Goal: Obtain resource: Download file/media

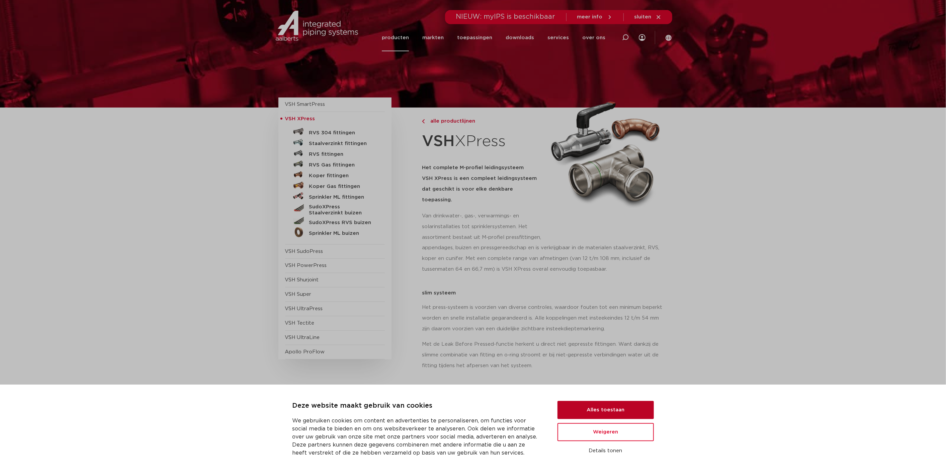
click at [591, 408] on button "Alles toestaan" at bounding box center [606, 410] width 96 height 18
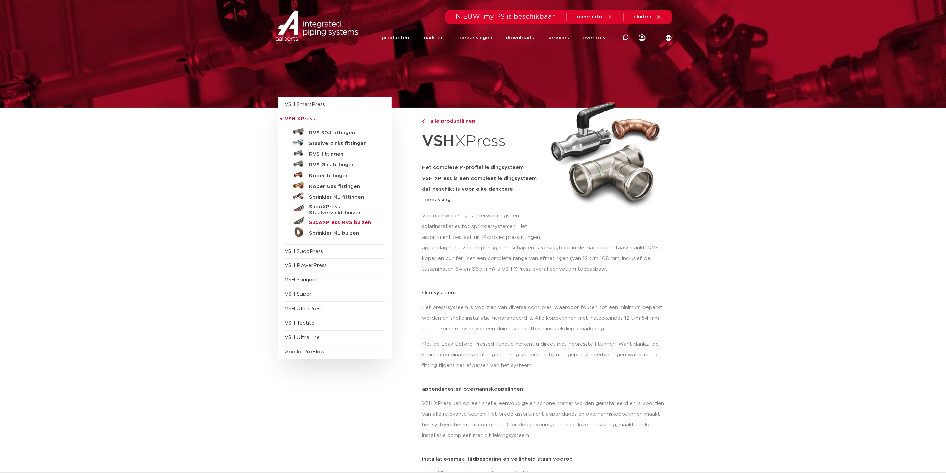
click at [335, 222] on h5 "SudoXPress RVS buizen" at bounding box center [342, 223] width 66 height 6
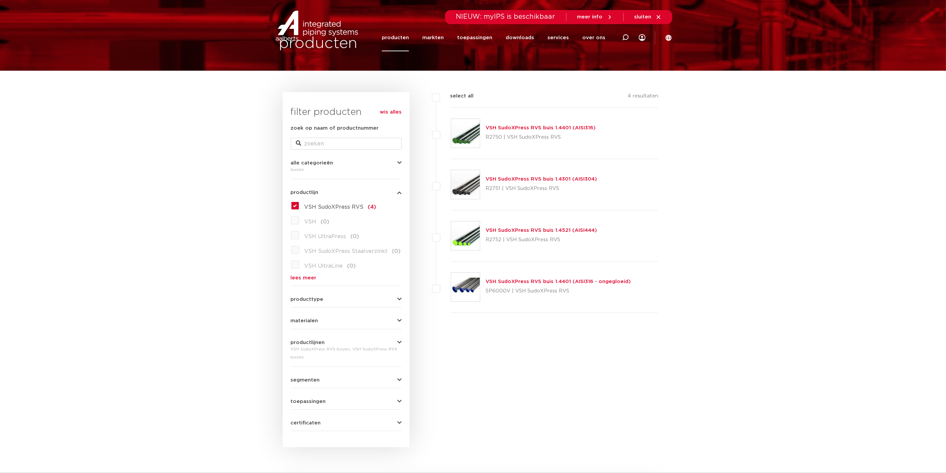
scroll to position [4, 0]
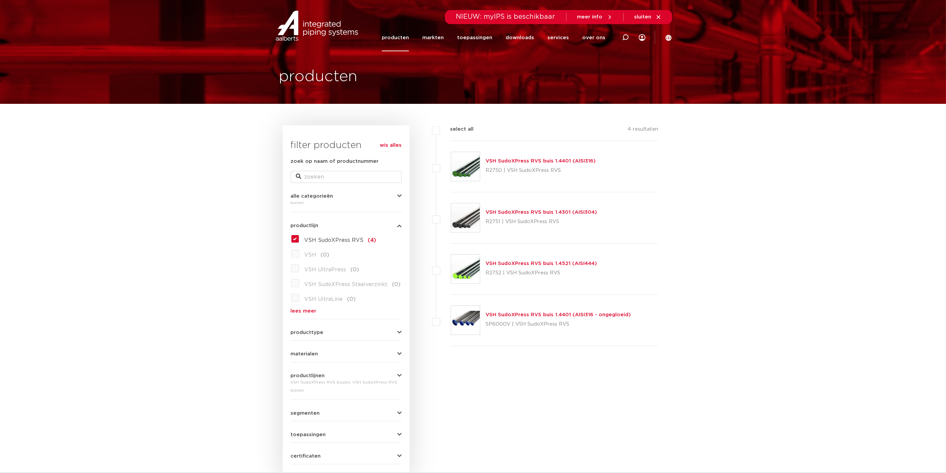
click at [518, 158] on link "VSH SudoXPress RVS buis 1.4401 (AISI316)" at bounding box center [541, 160] width 110 height 5
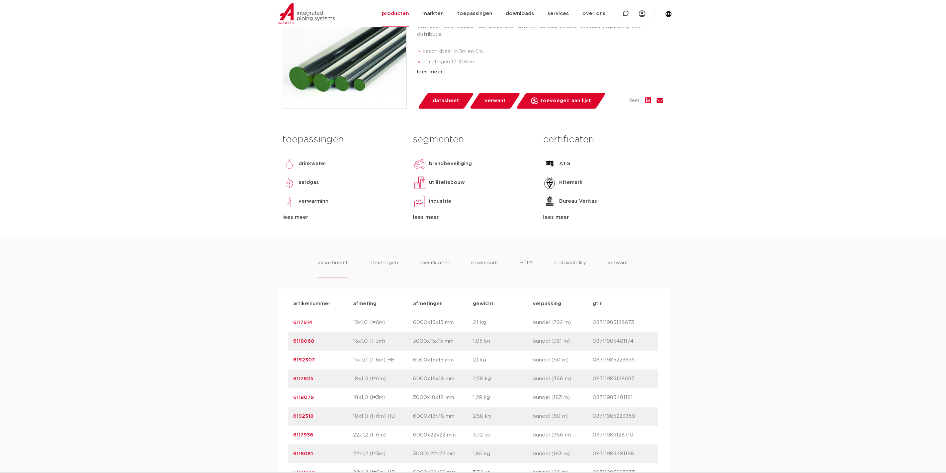
scroll to position [37, 0]
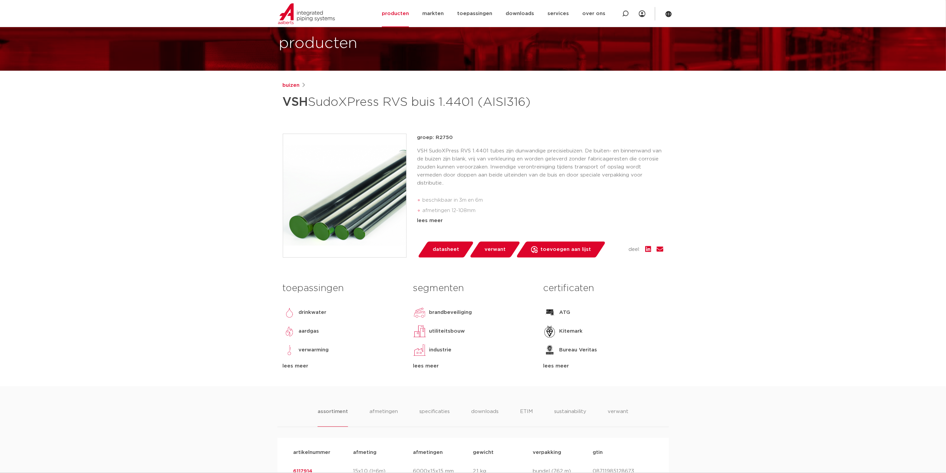
click at [443, 255] on span "datasheet" at bounding box center [446, 249] width 26 height 11
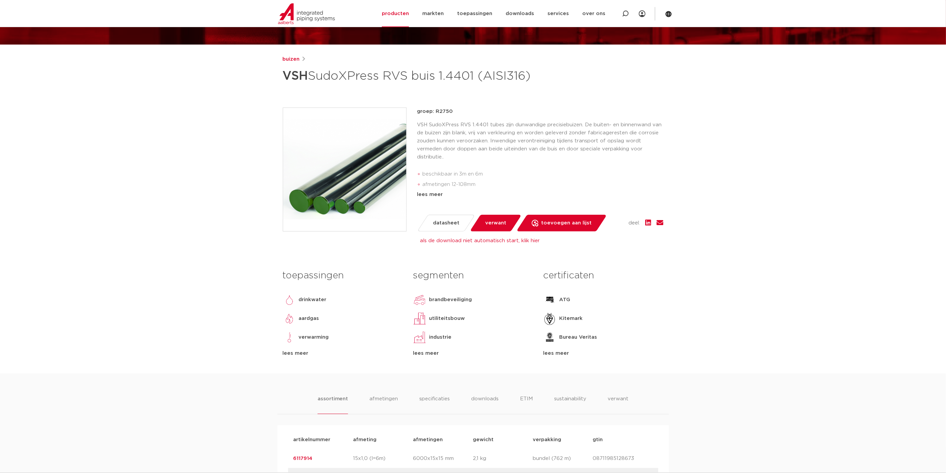
scroll to position [74, 0]
